Goal: Check status: Check status

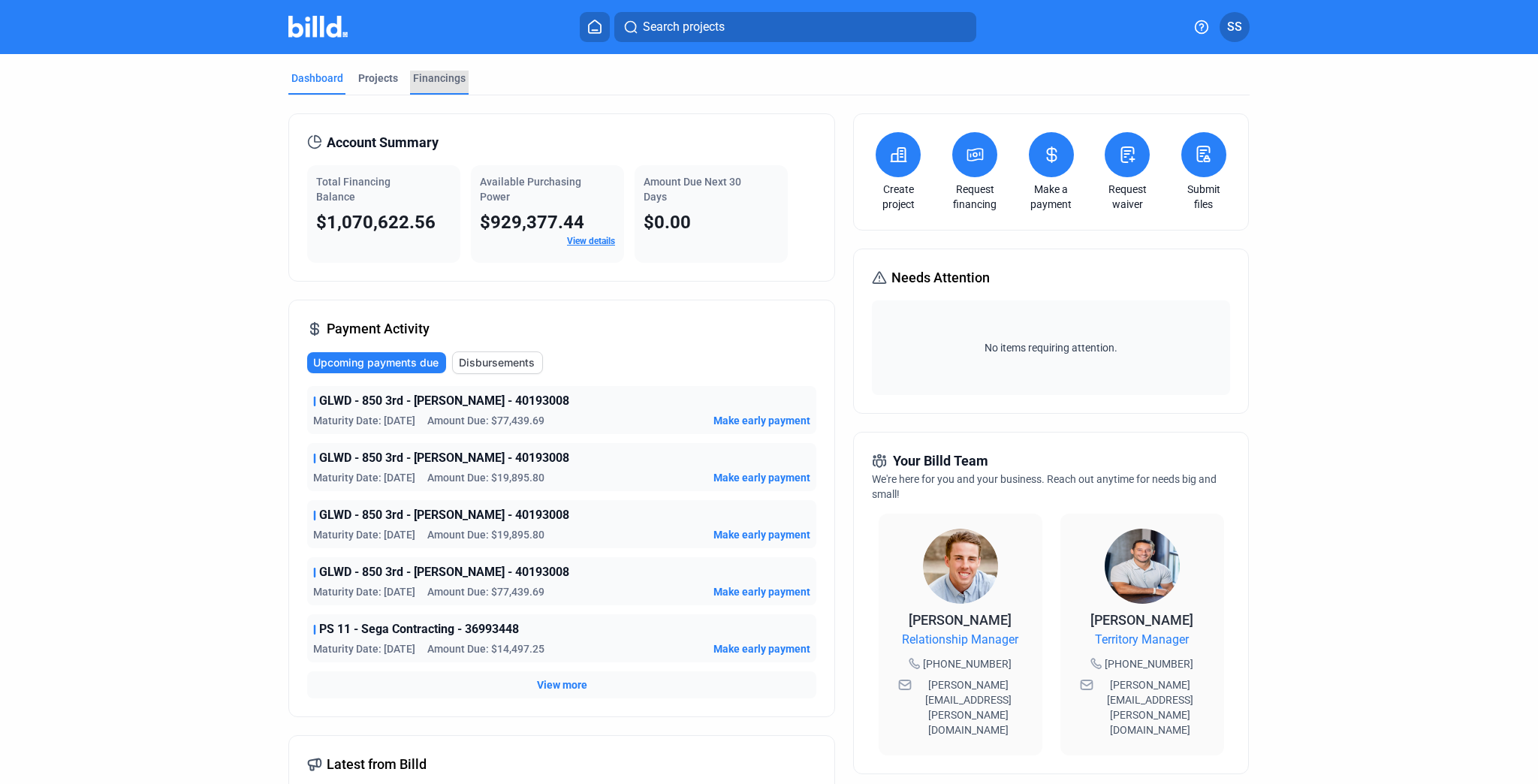
click at [445, 77] on div "Financings" at bounding box center [439, 77] width 53 height 15
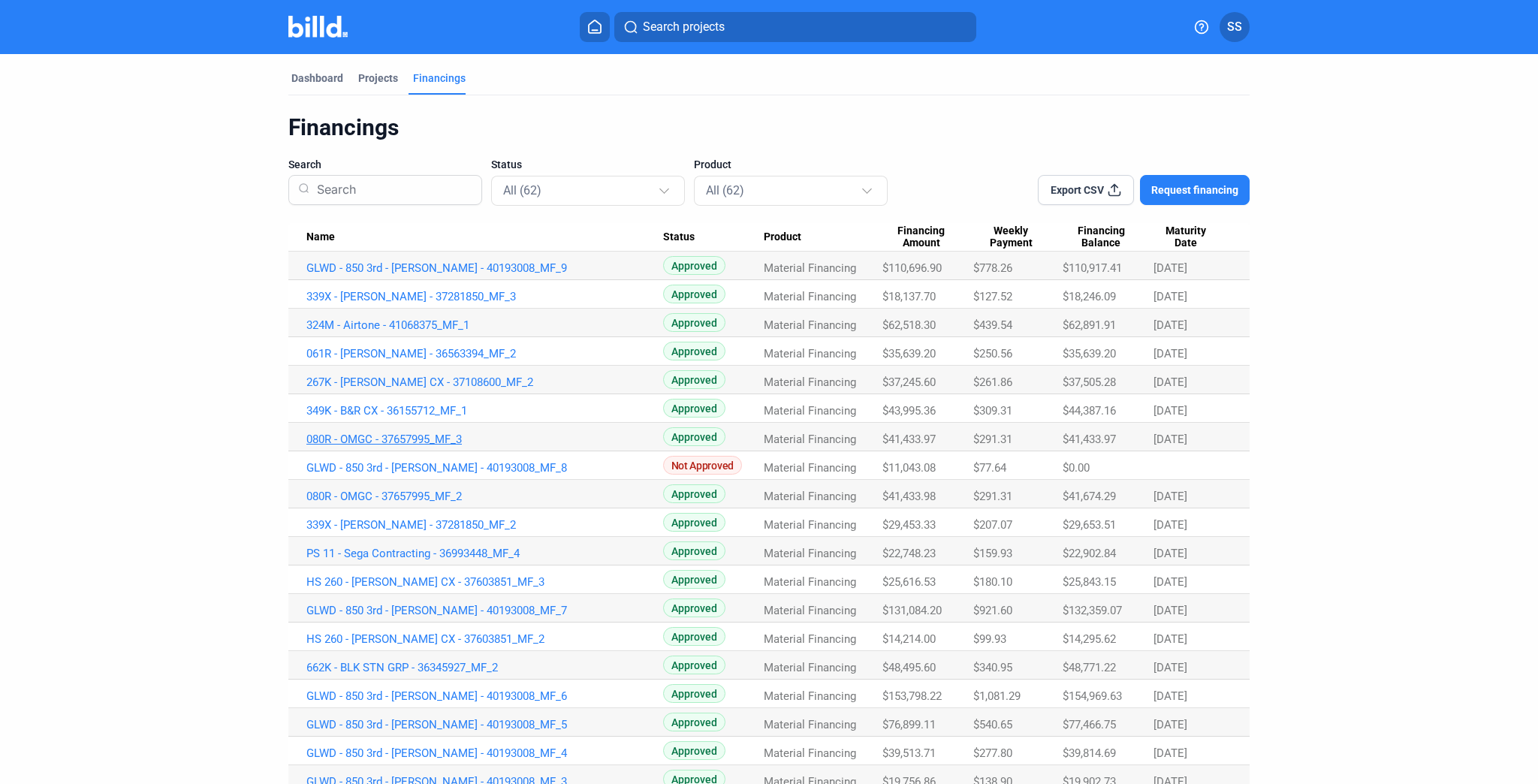
click at [423, 437] on link "080R - OMGC - 37657995_MF_3" at bounding box center [485, 440] width 356 height 14
click at [399, 408] on link "349K - B&R CX - 36155712_MF_1" at bounding box center [485, 411] width 356 height 14
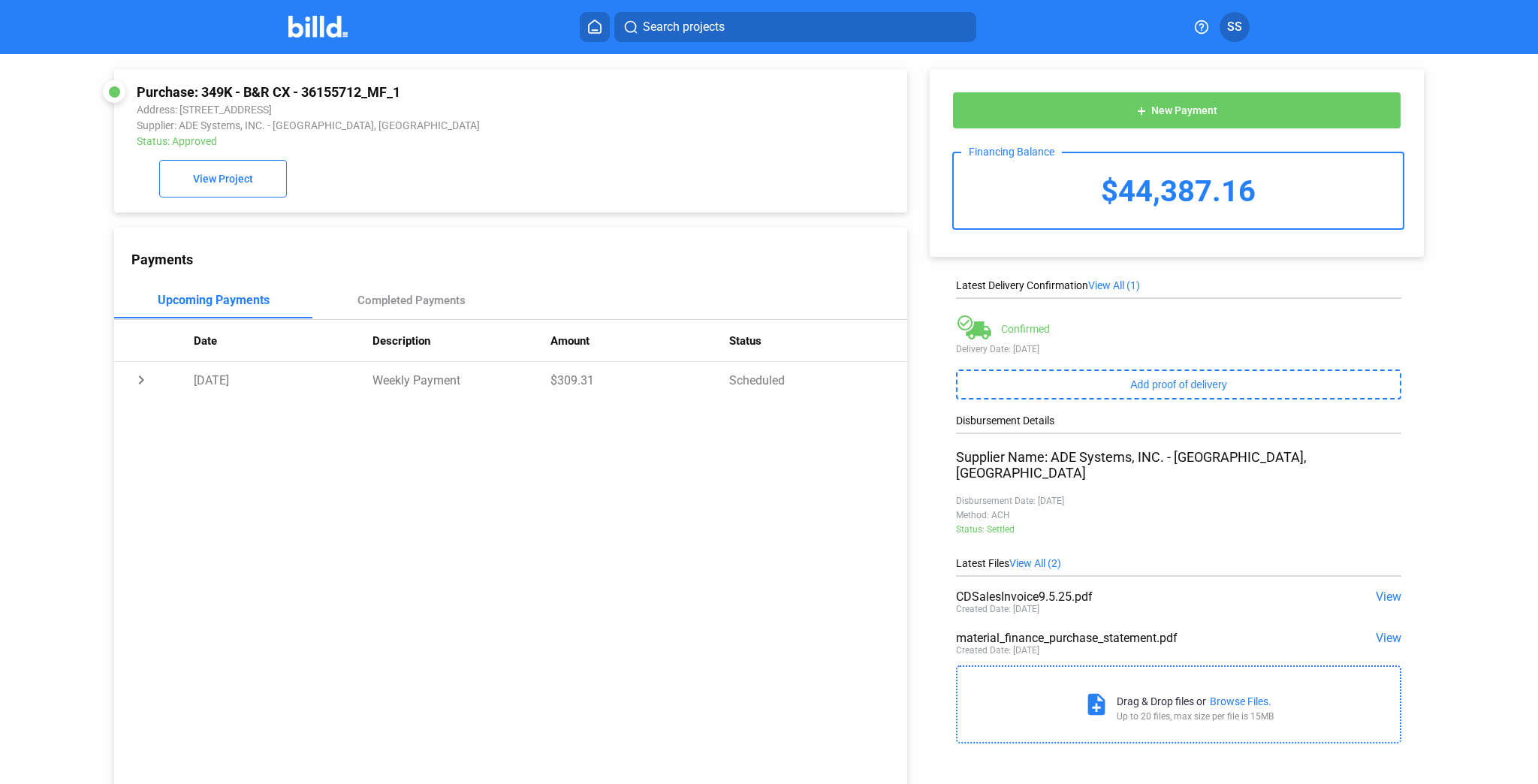
scroll to position [57, 0]
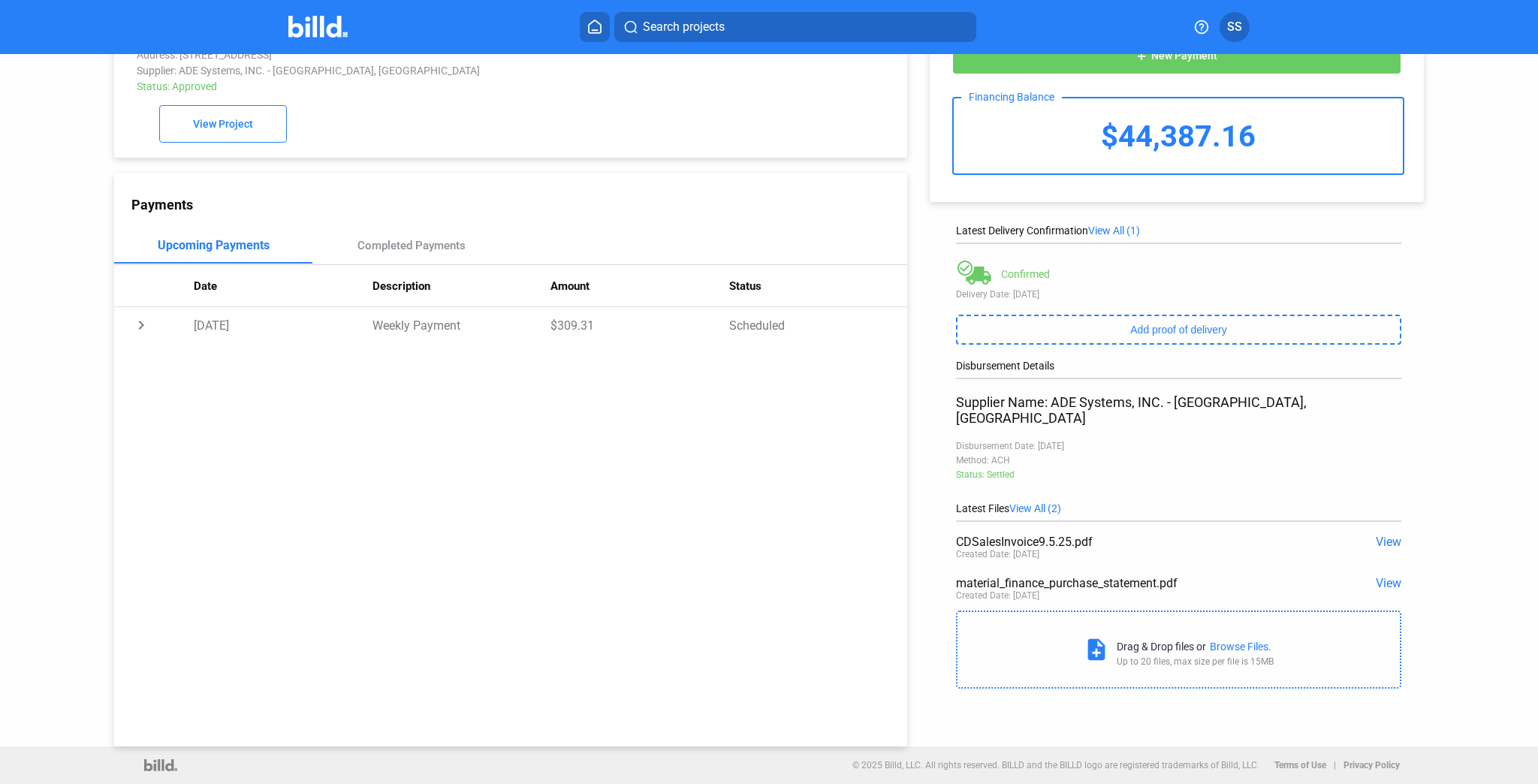
click at [1380, 534] on span "View" at bounding box center [1388, 541] width 26 height 15
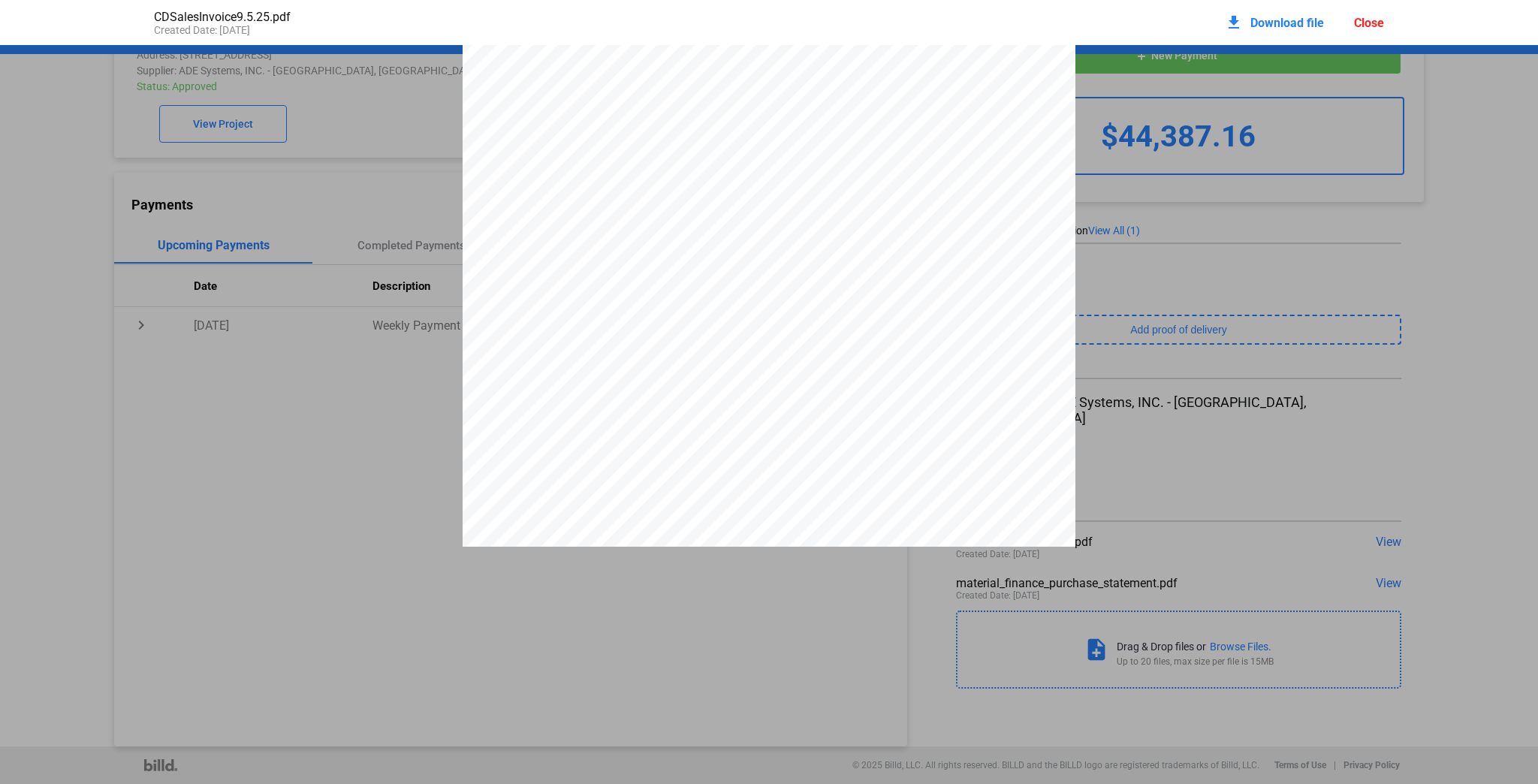
scroll to position [308, 0]
click at [1375, 21] on div "Close" at bounding box center [1368, 22] width 30 height 15
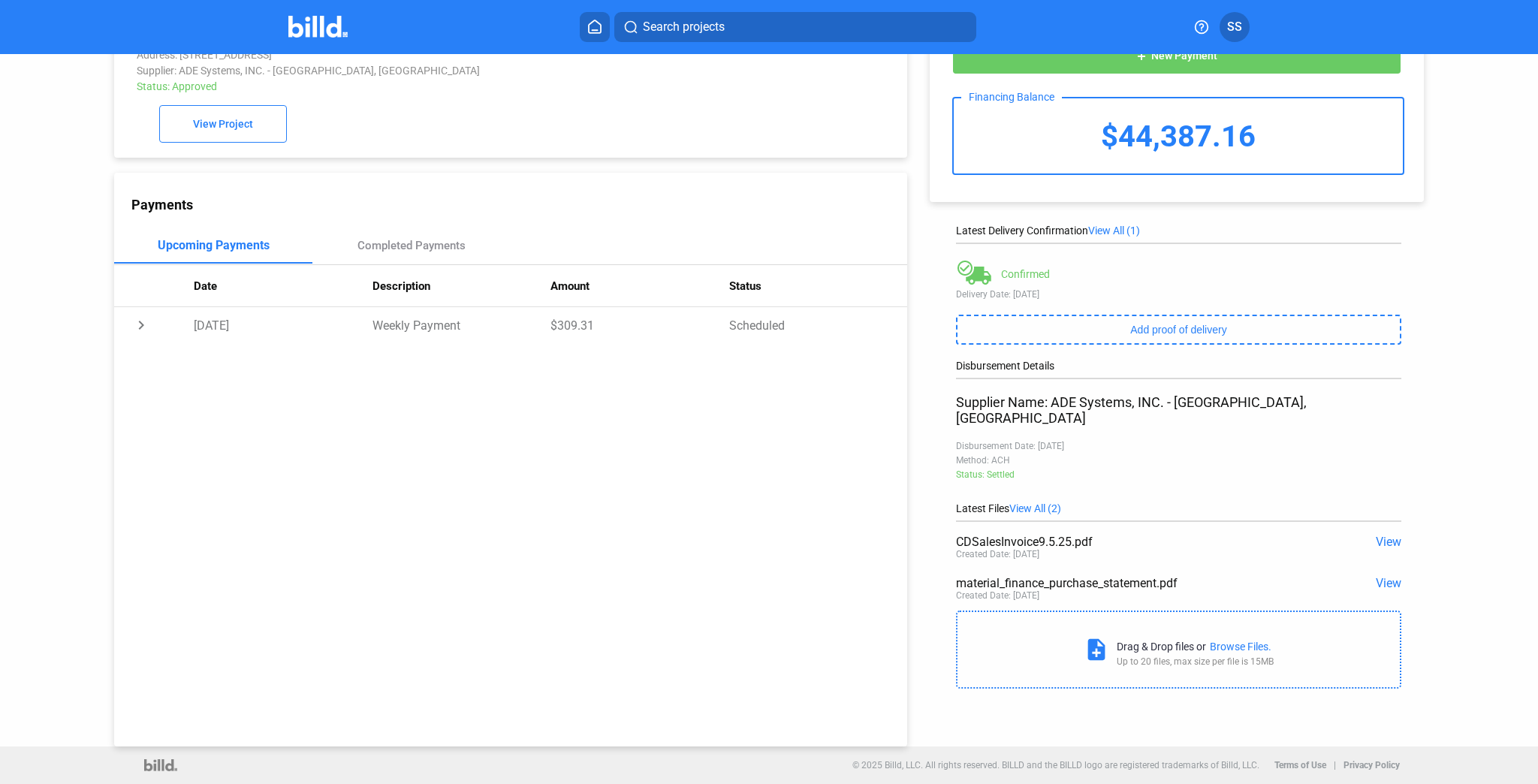
scroll to position [0, 0]
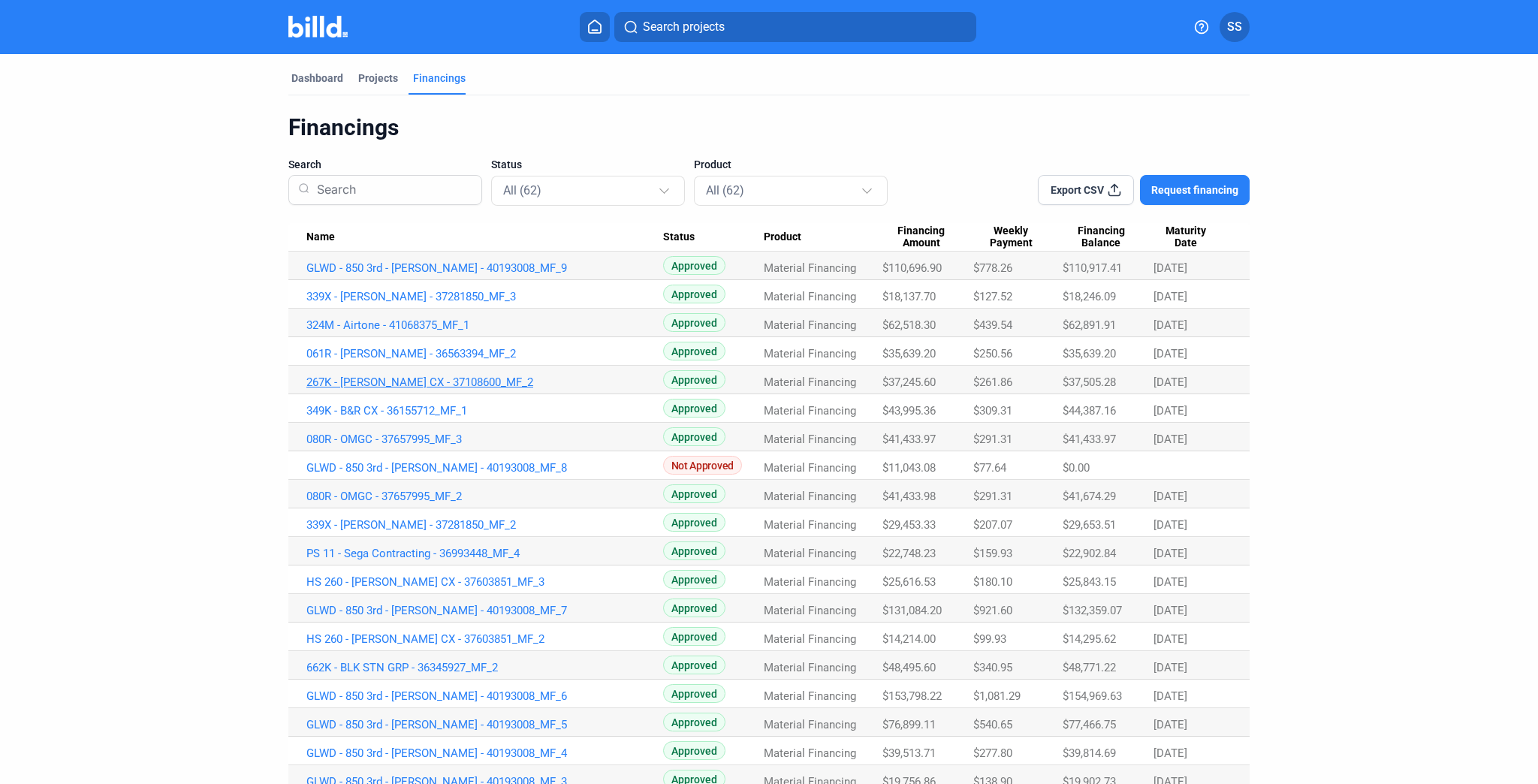
click at [455, 380] on link "267K - [PERSON_NAME] CX - 37108600_MF_2" at bounding box center [485, 382] width 356 height 14
click at [405, 349] on link "061R - [PERSON_NAME] - 36563394_MF_2" at bounding box center [485, 354] width 356 height 14
click at [380, 325] on link "324M - Airtone - 41068375_MF_1" at bounding box center [485, 325] width 356 height 14
click at [380, 293] on link "339X - [PERSON_NAME] - 37281850_MF_3" at bounding box center [485, 297] width 356 height 14
click at [411, 264] on link "GLWD - 850 3rd - [PERSON_NAME] - 40193008_MF_9" at bounding box center [485, 269] width 356 height 14
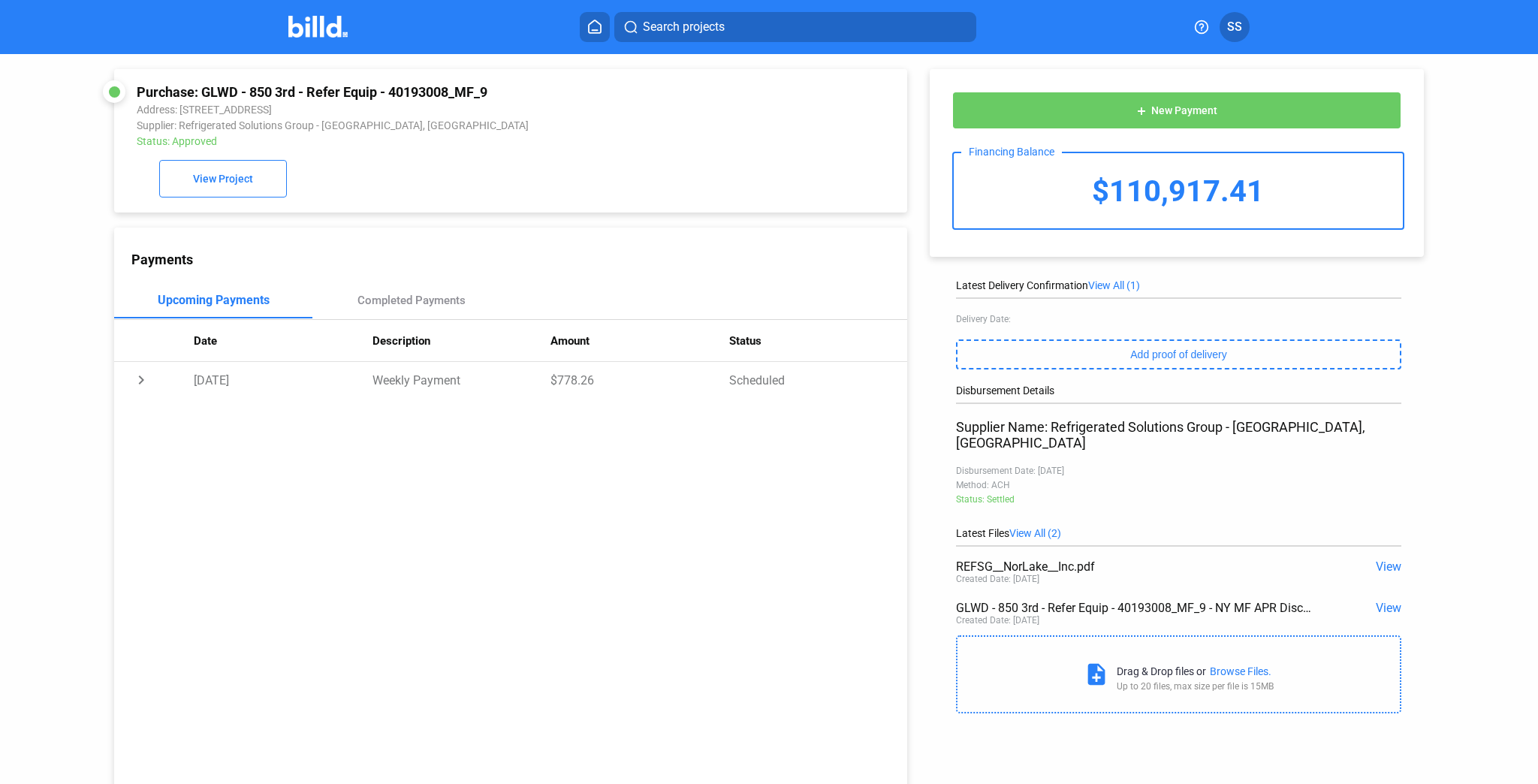
click at [1121, 282] on span "View All (1)" at bounding box center [1114, 286] width 52 height 12
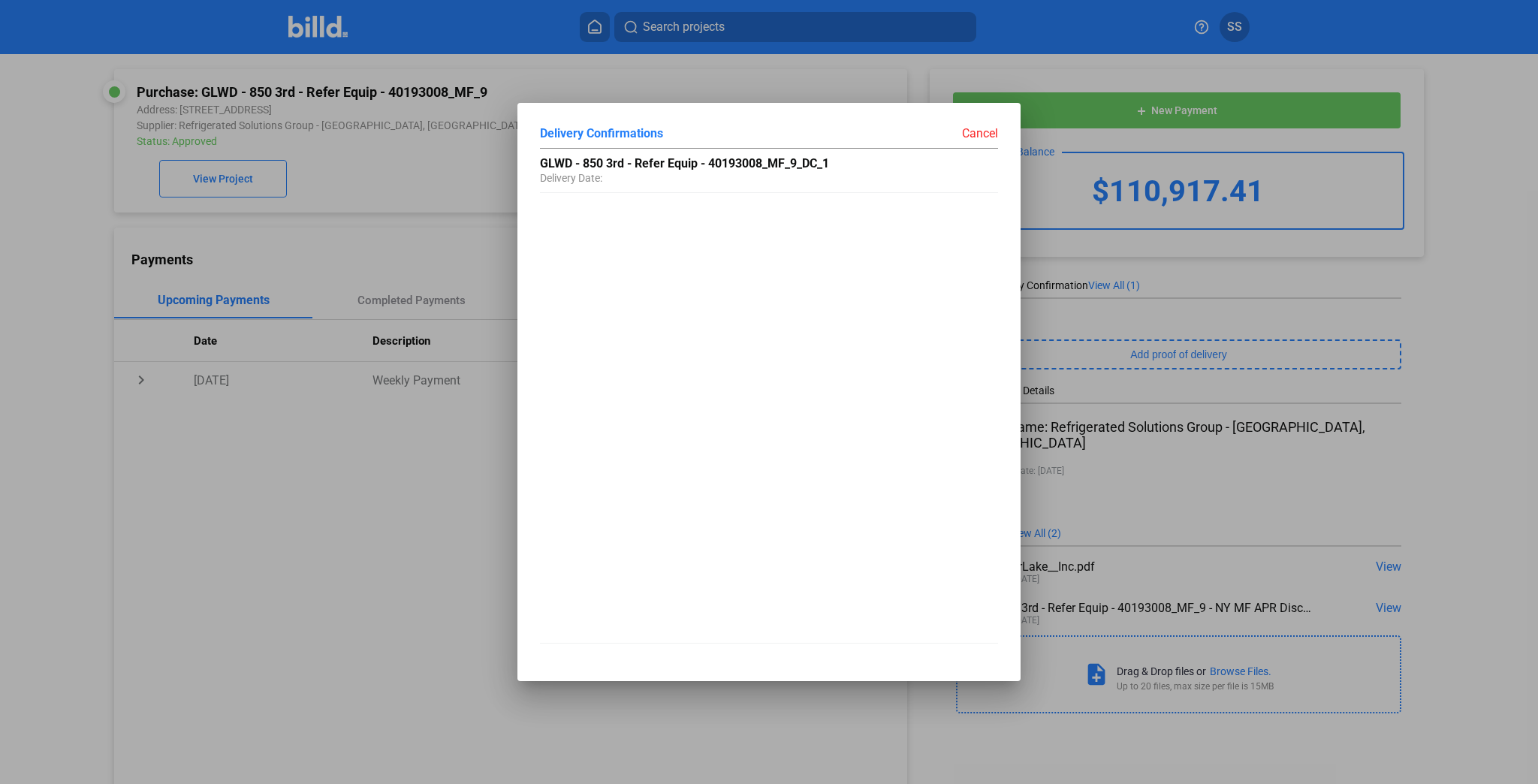
click at [1363, 297] on div at bounding box center [769, 392] width 1538 height 784
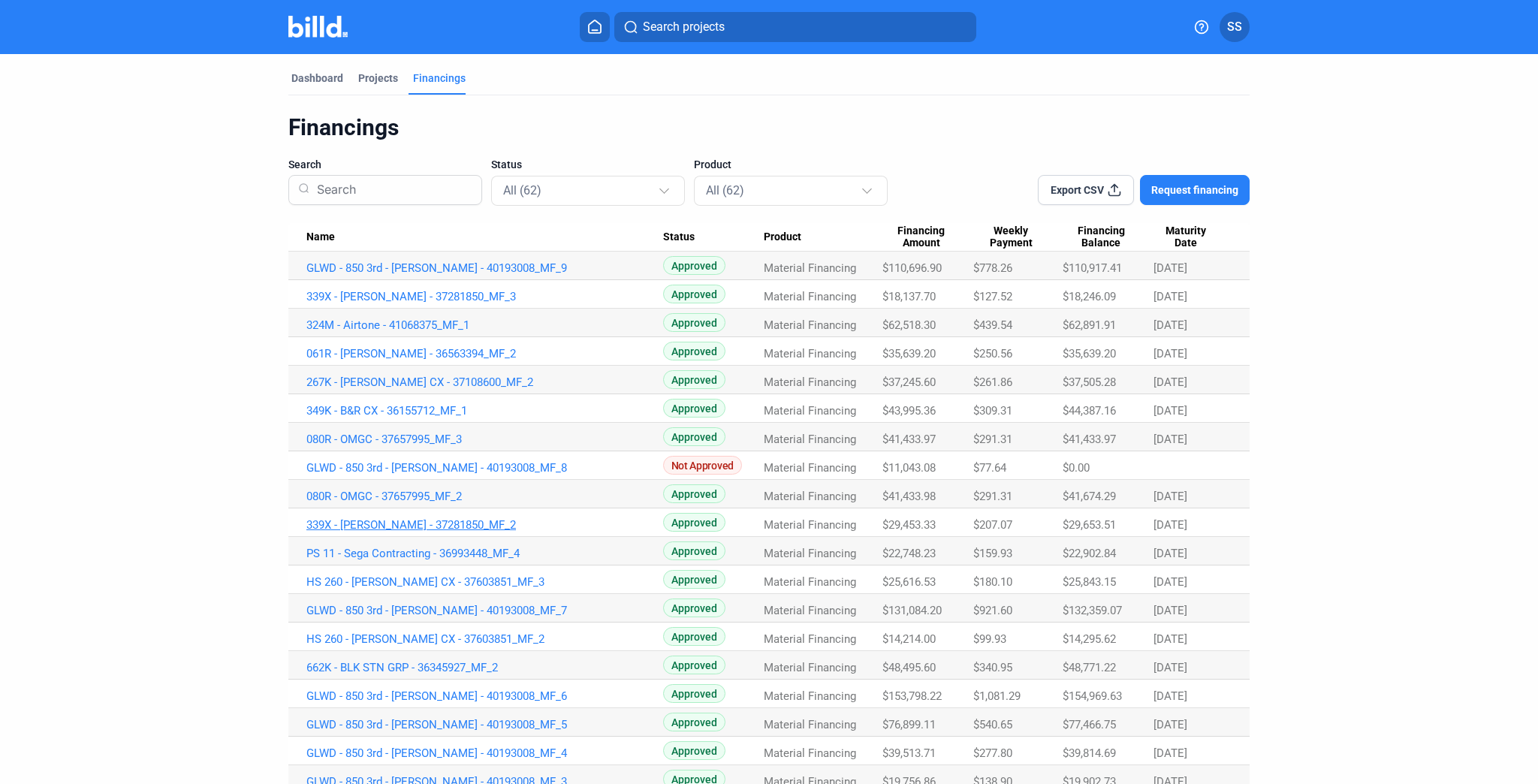
click at [415, 521] on link "339X - [PERSON_NAME] - 37281850_MF_2" at bounding box center [485, 525] width 356 height 14
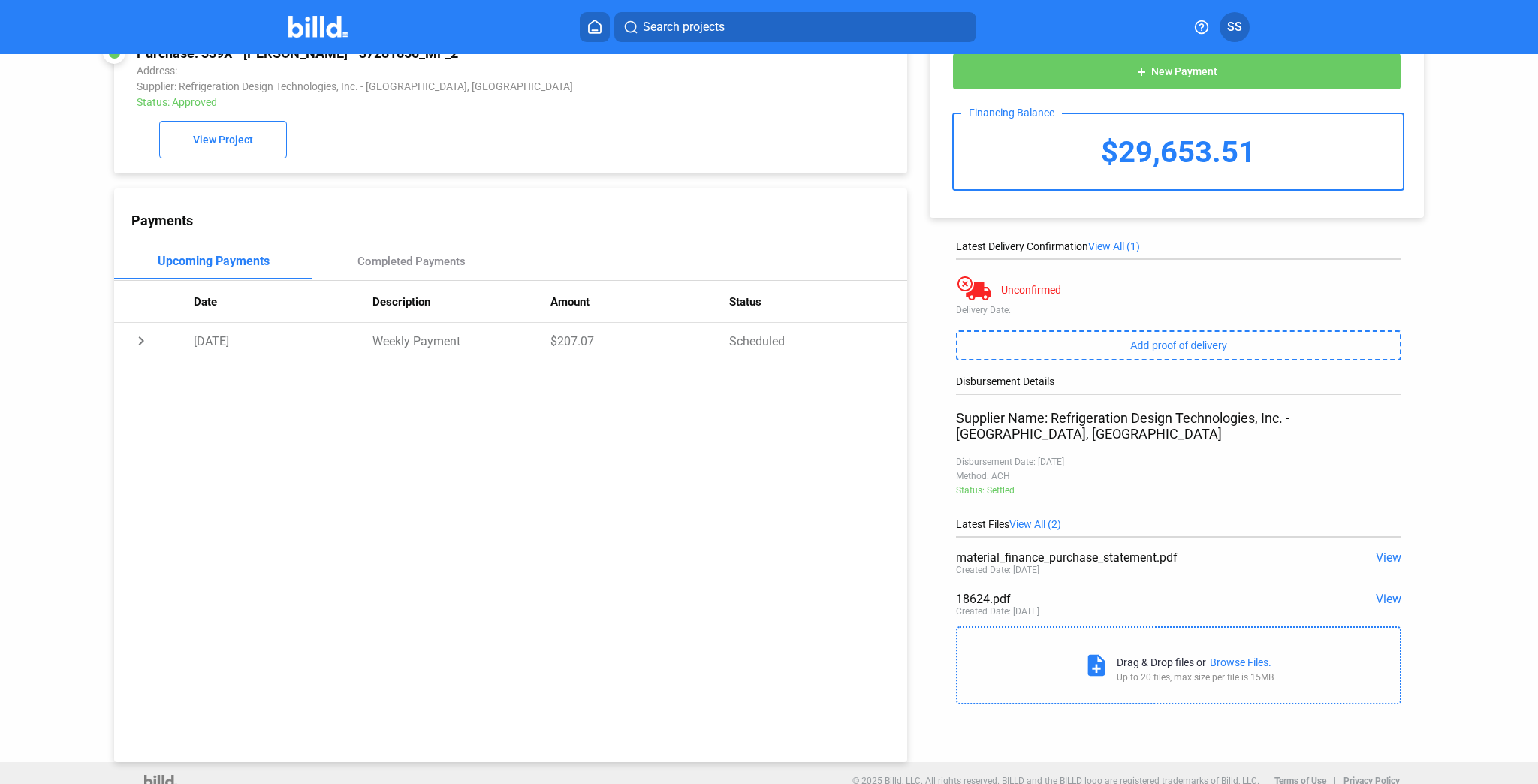
scroll to position [57, 0]
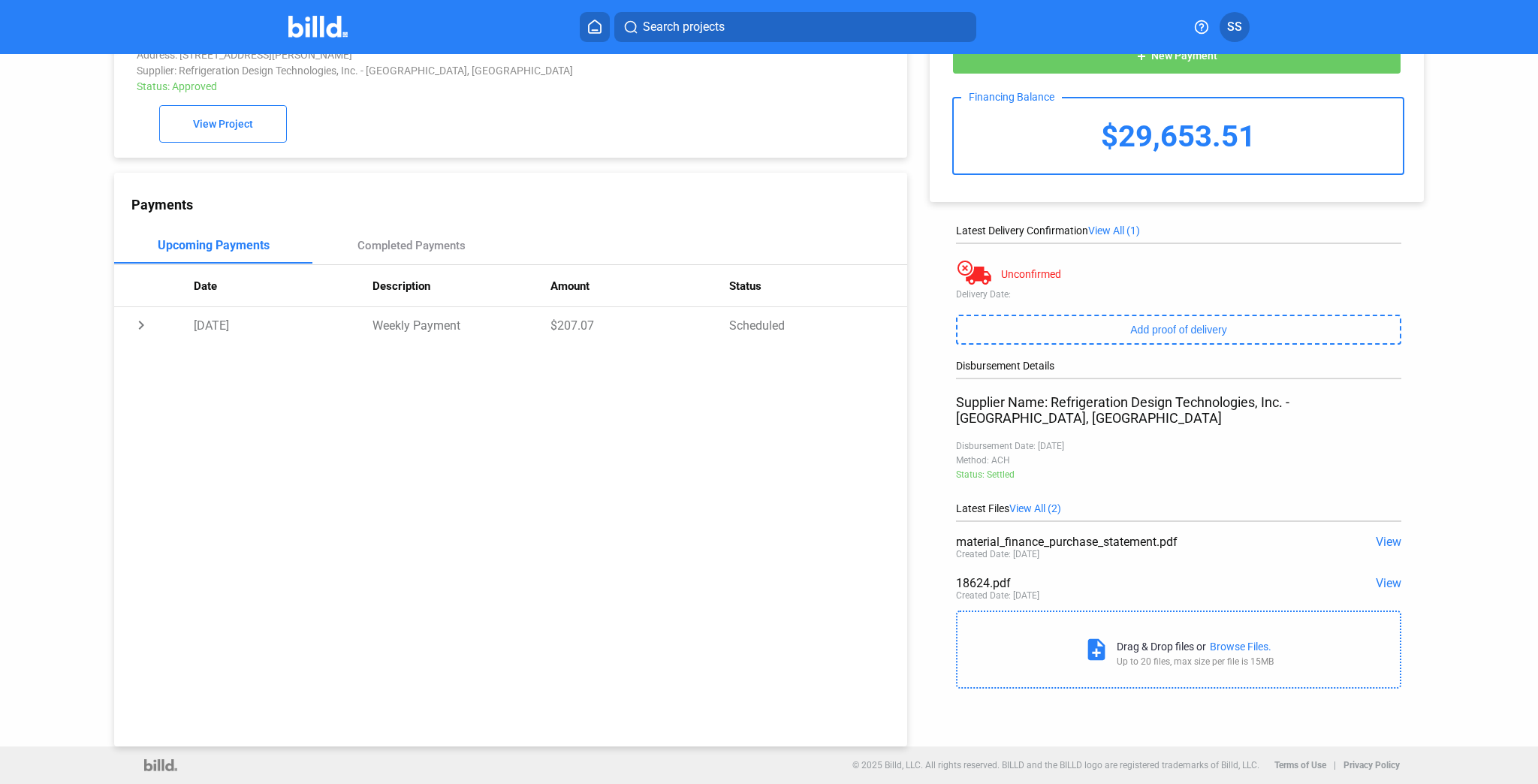
click at [1380, 576] on span "View" at bounding box center [1388, 583] width 26 height 15
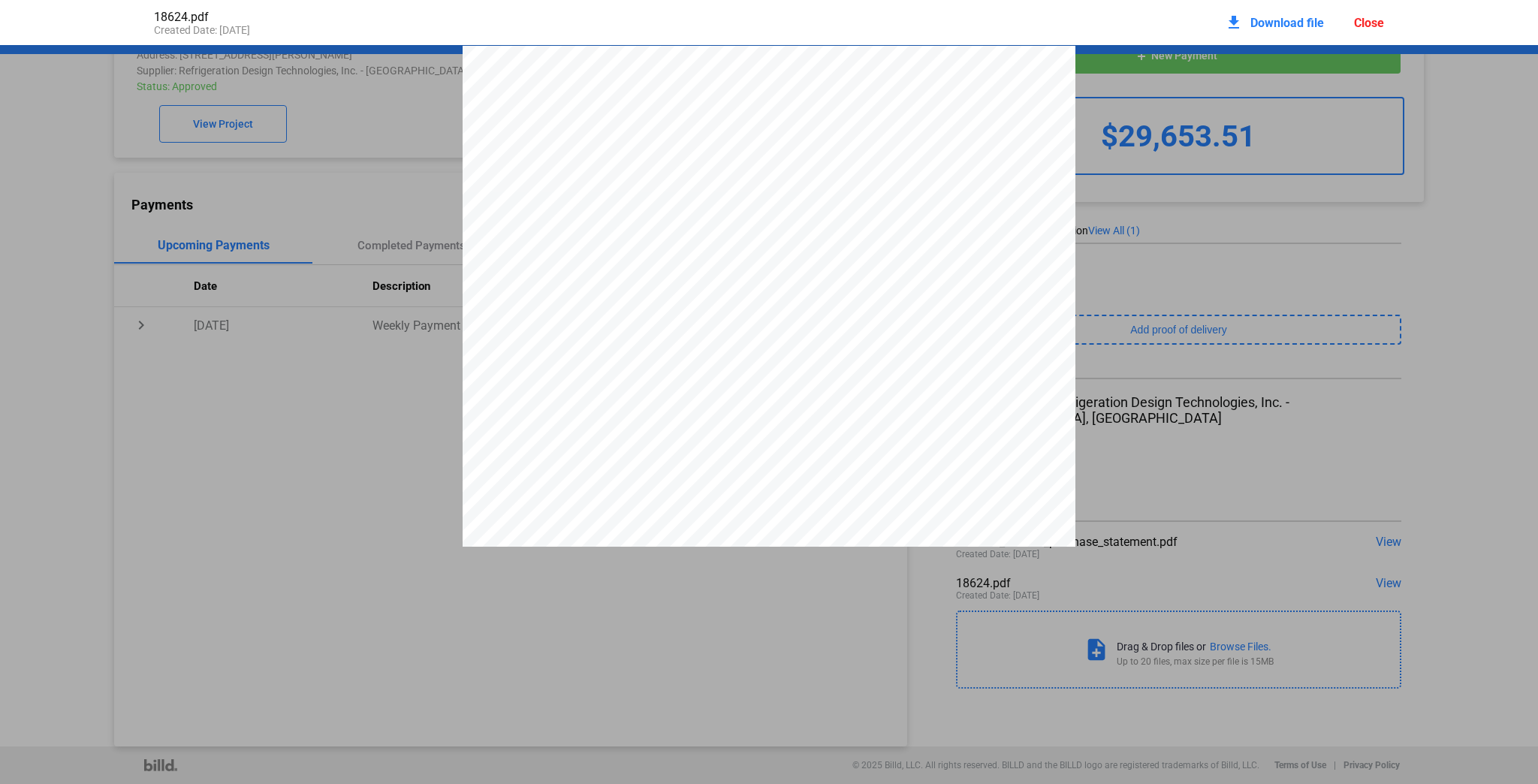
scroll to position [8, 0]
click at [1371, 21] on div "Close" at bounding box center [1368, 22] width 30 height 15
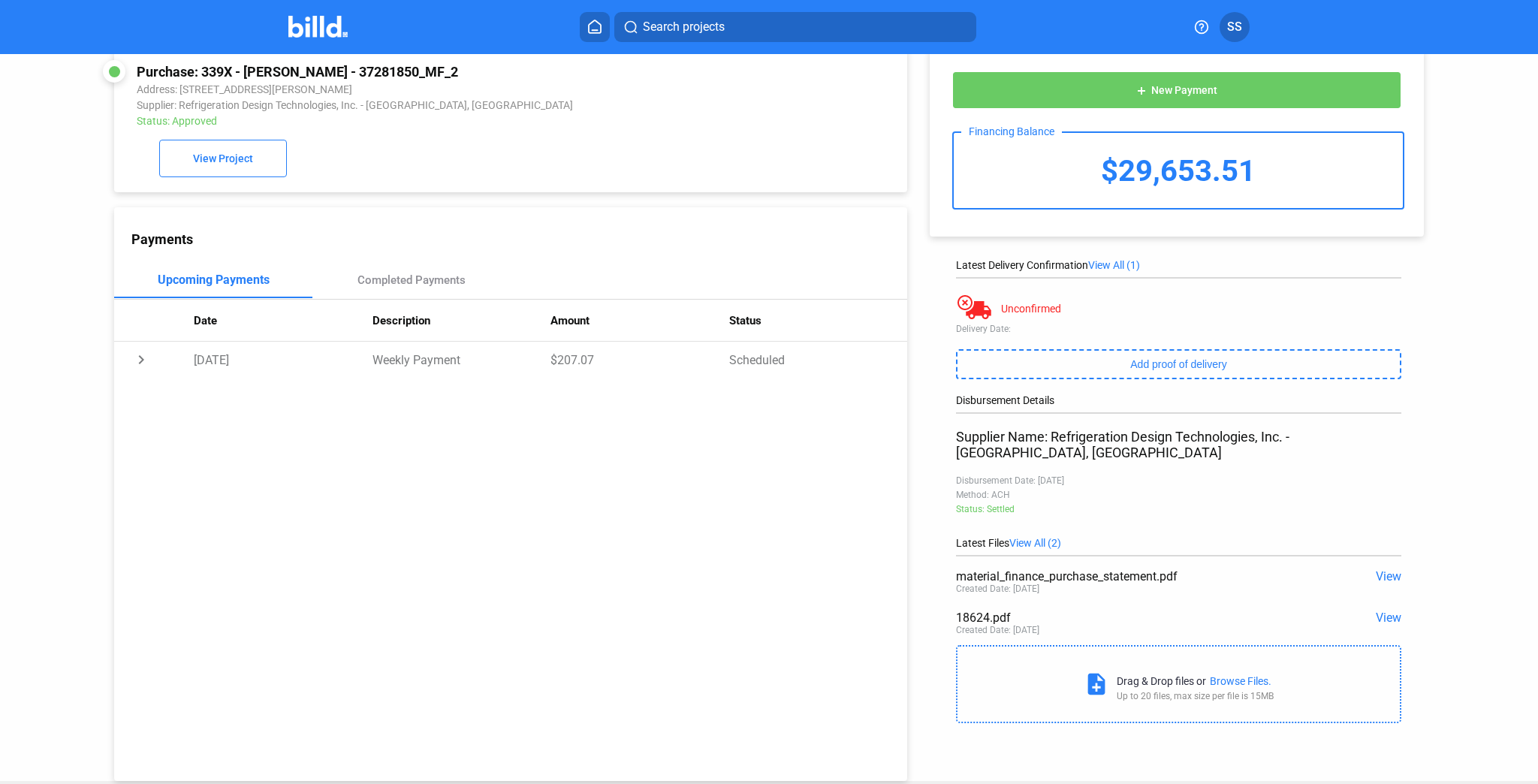
scroll to position [0, 0]
